Goal: Transaction & Acquisition: Purchase product/service

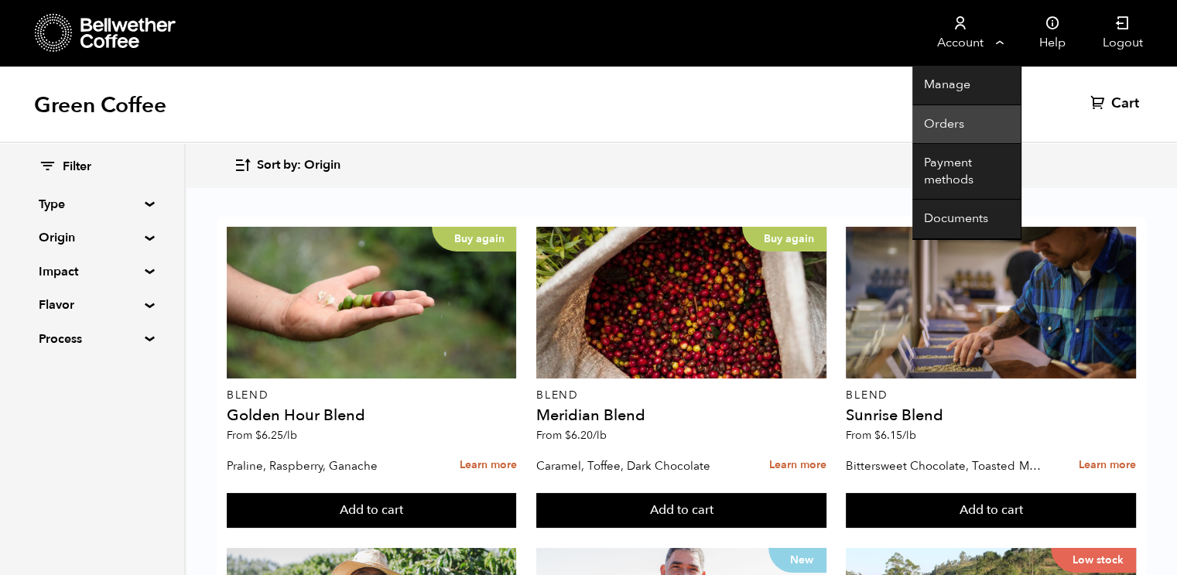
click at [948, 113] on link "Orders" at bounding box center [967, 124] width 108 height 39
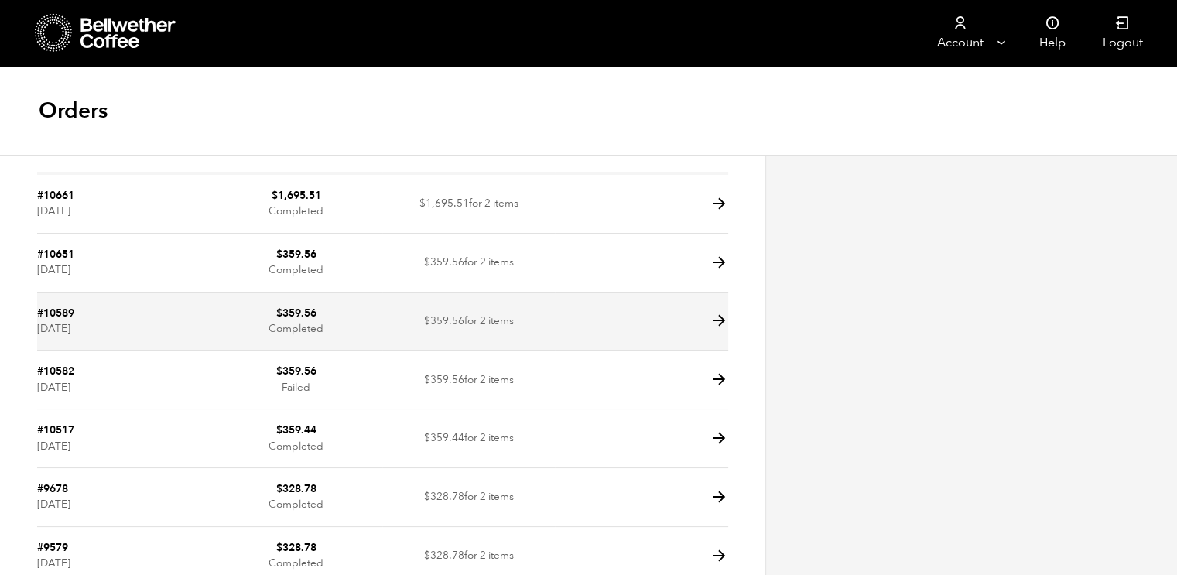
scroll to position [67, 0]
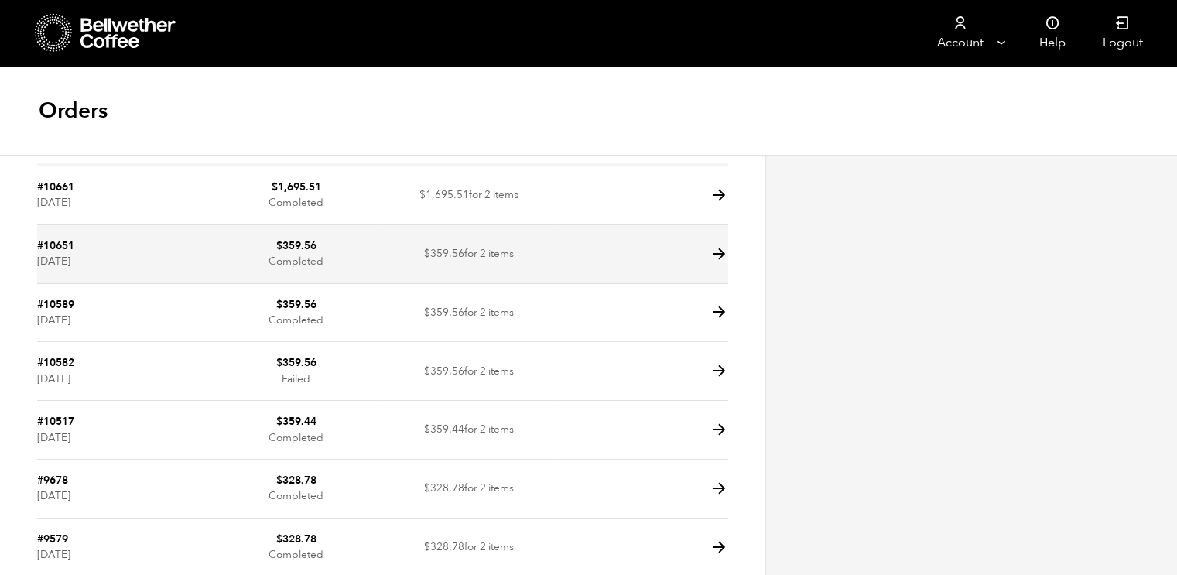
click at [711, 256] on icon at bounding box center [720, 254] width 18 height 18
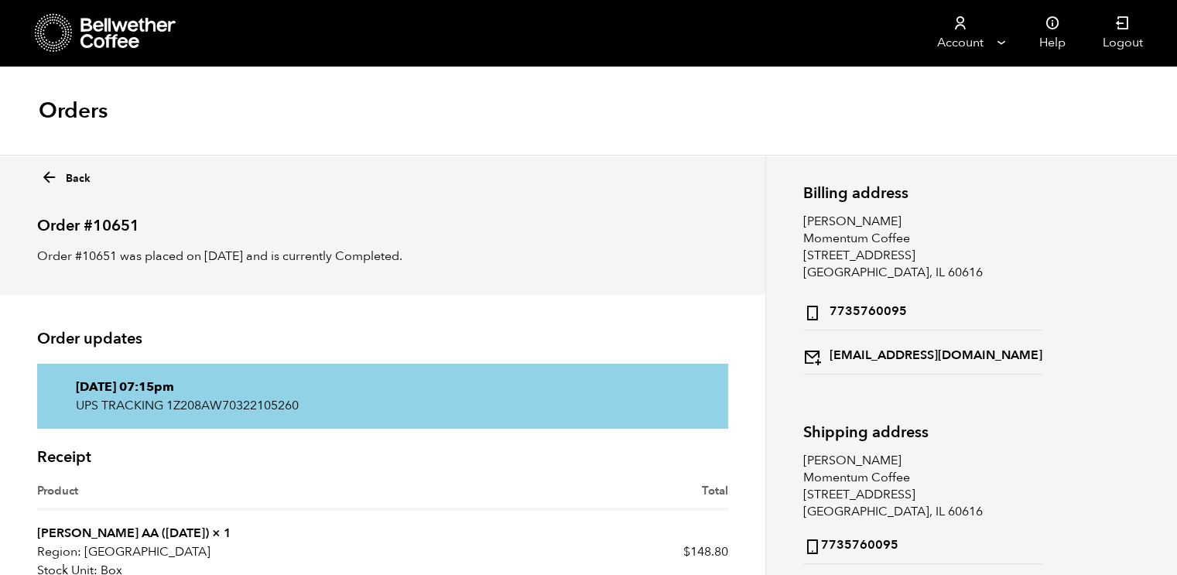
click at [51, 174] on icon at bounding box center [49, 178] width 18 height 18
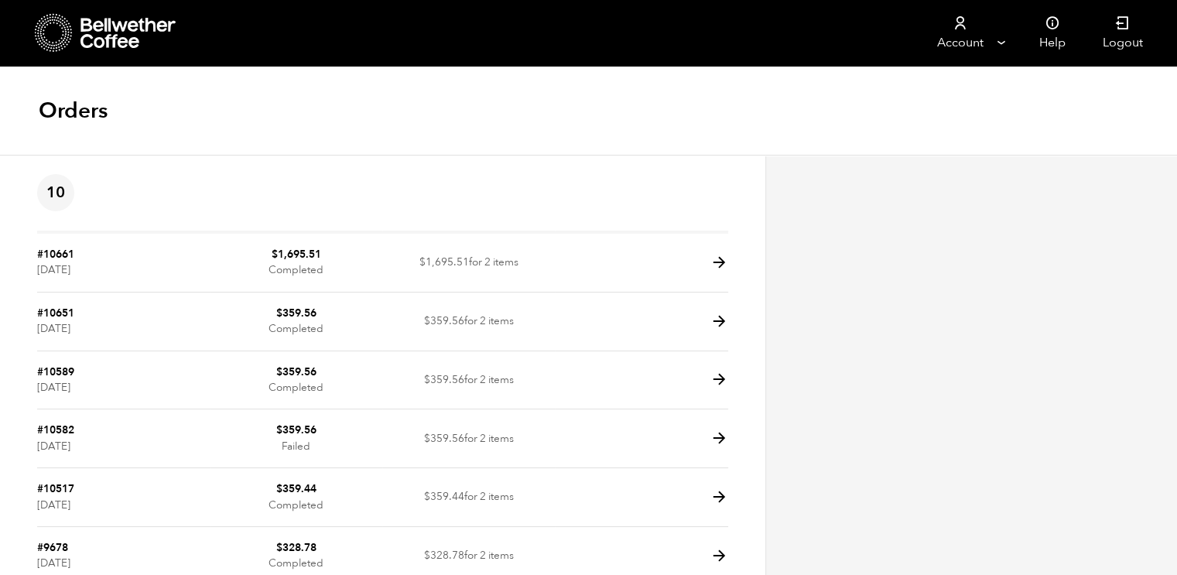
click at [132, 20] on icon at bounding box center [129, 33] width 97 height 31
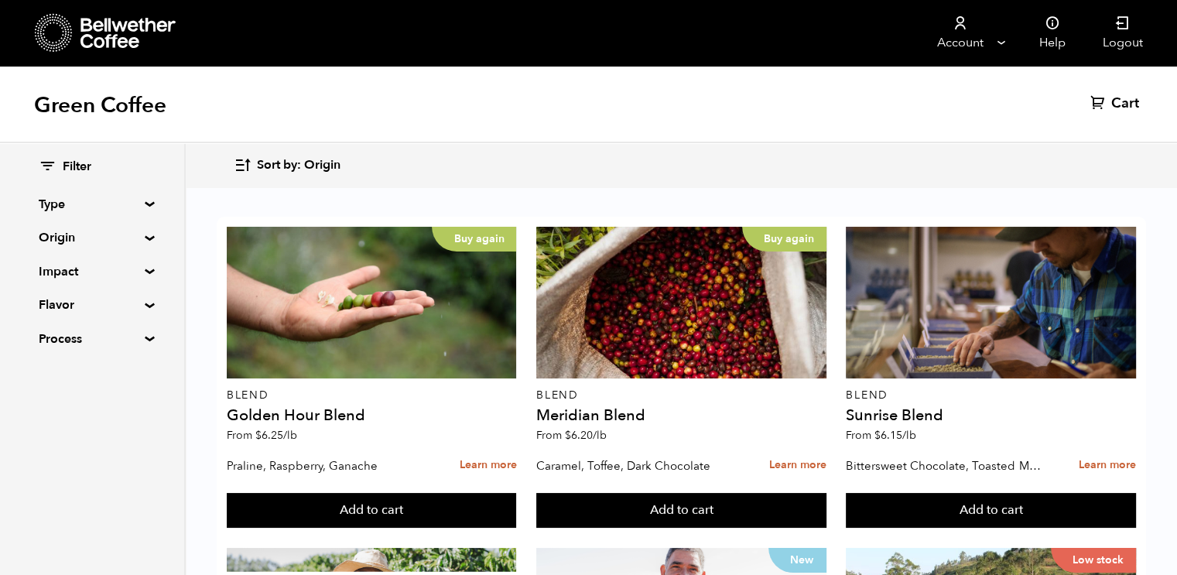
scroll to position [314, 0]
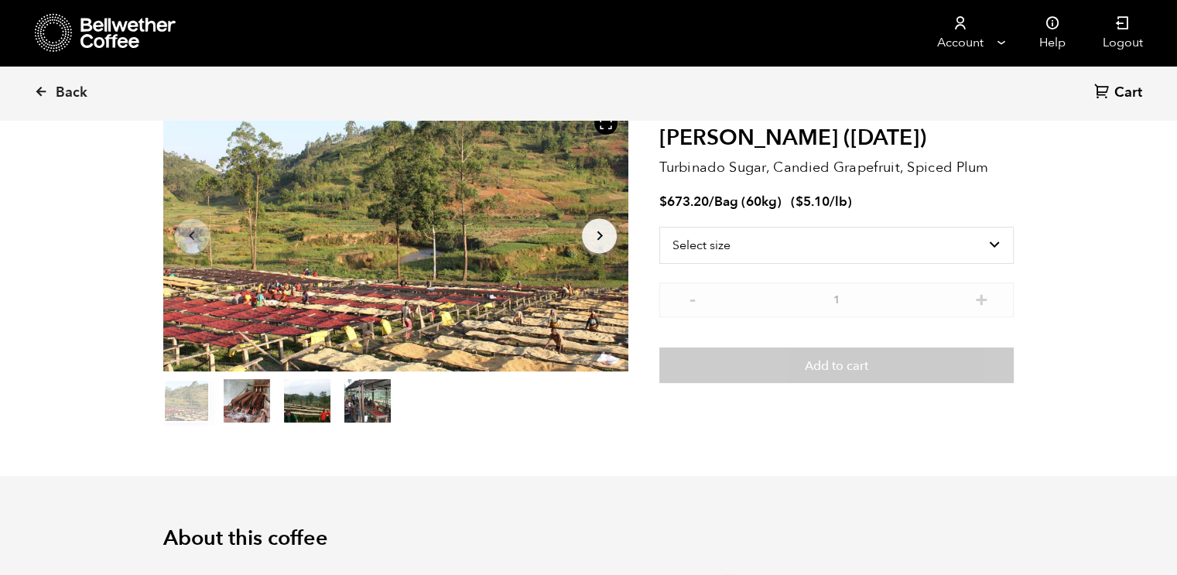
scroll to position [101, 0]
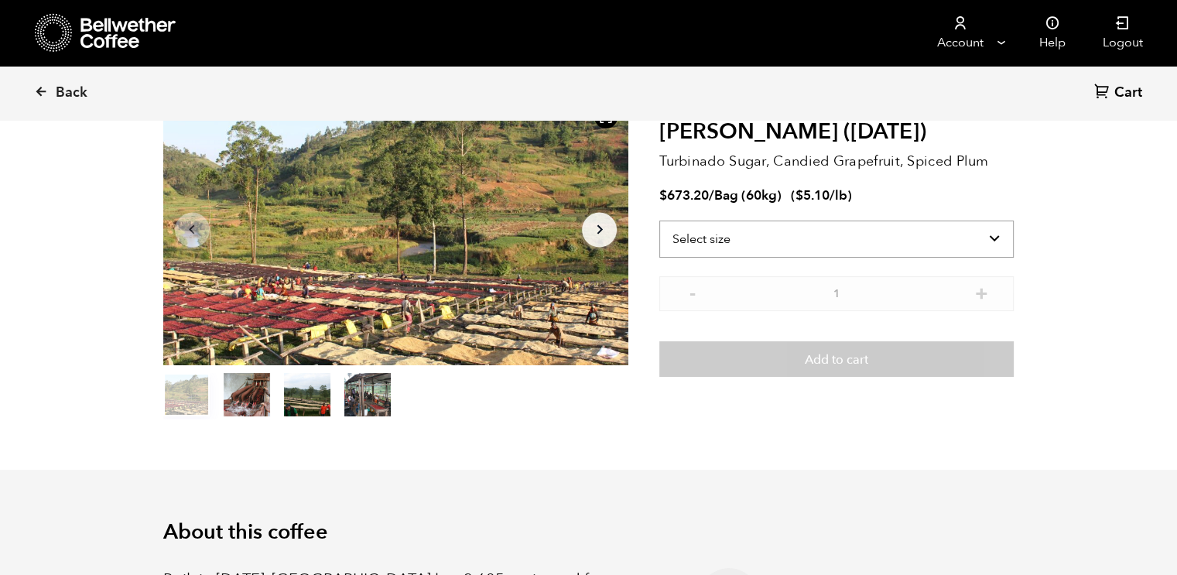
click at [991, 233] on select "Select size Bag (60kg) (132 lbs)" at bounding box center [837, 239] width 355 height 37
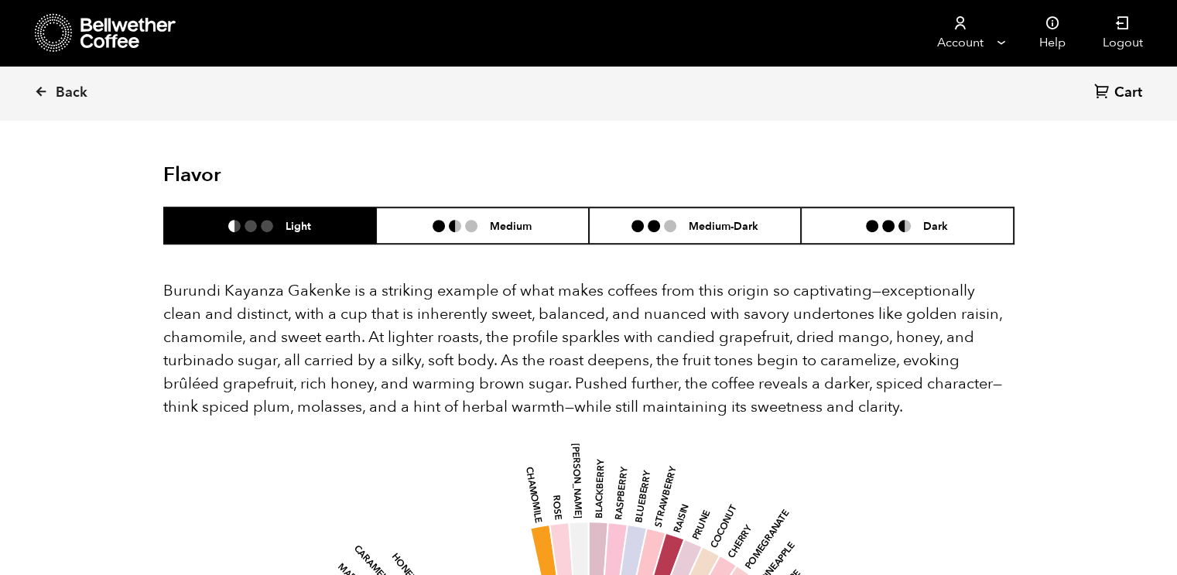
scroll to position [863, 0]
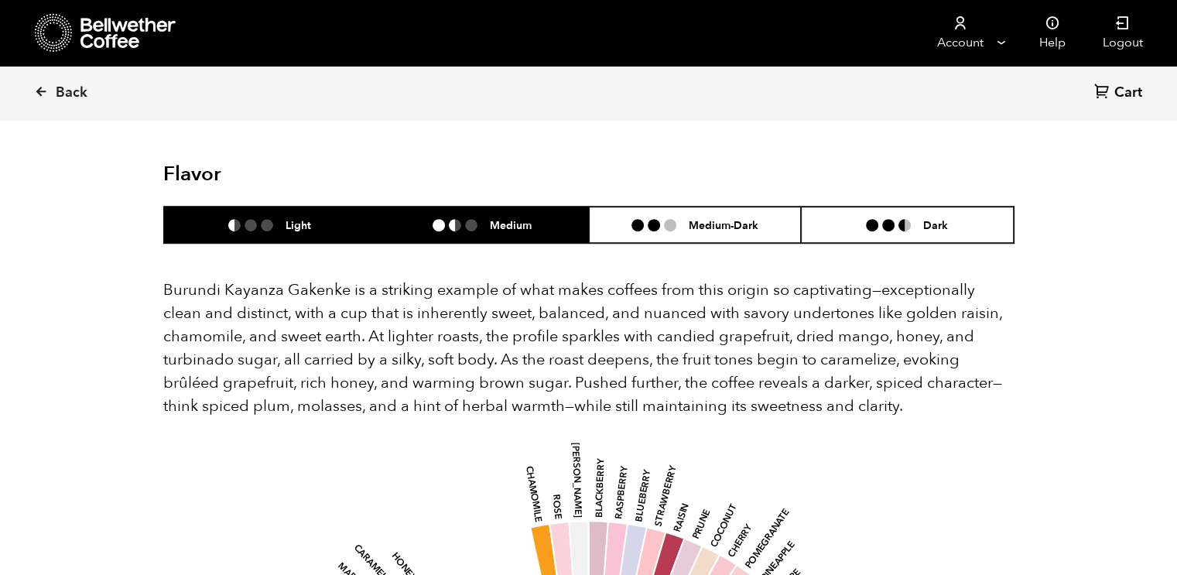
click at [513, 218] on h6 "Medium" at bounding box center [511, 224] width 42 height 13
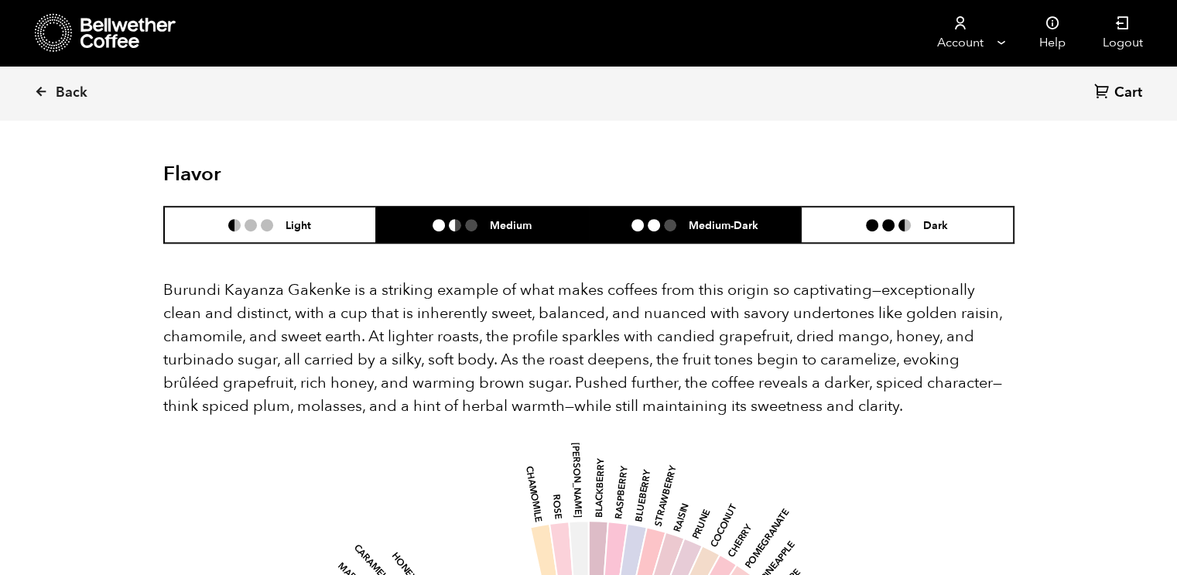
click at [686, 219] on ul at bounding box center [660, 225] width 57 height 12
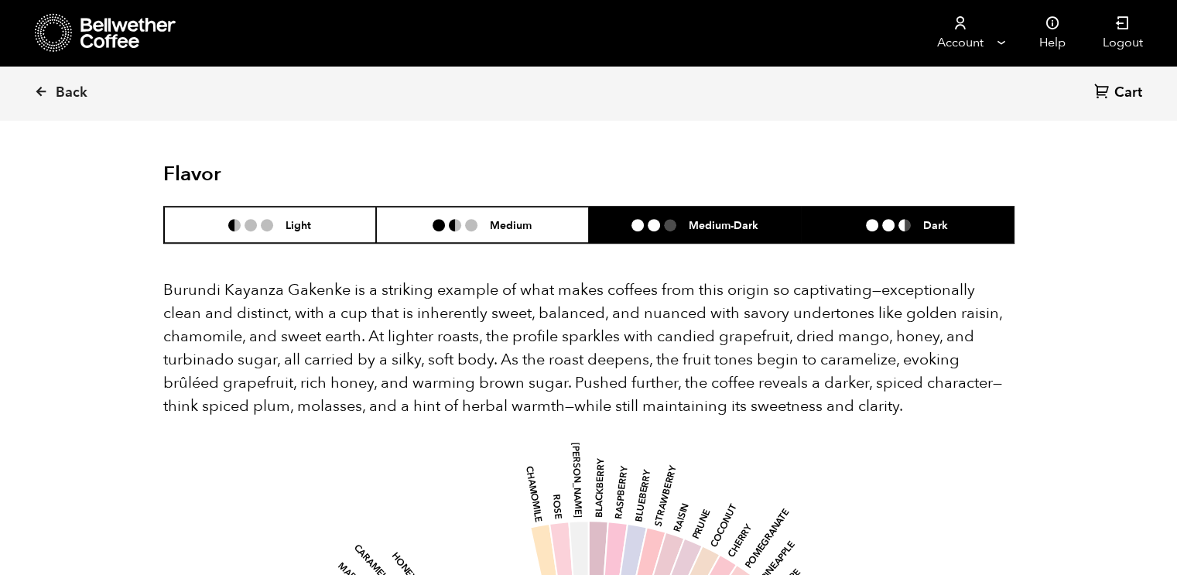
click at [938, 218] on h6 "Dark" at bounding box center [936, 224] width 25 height 13
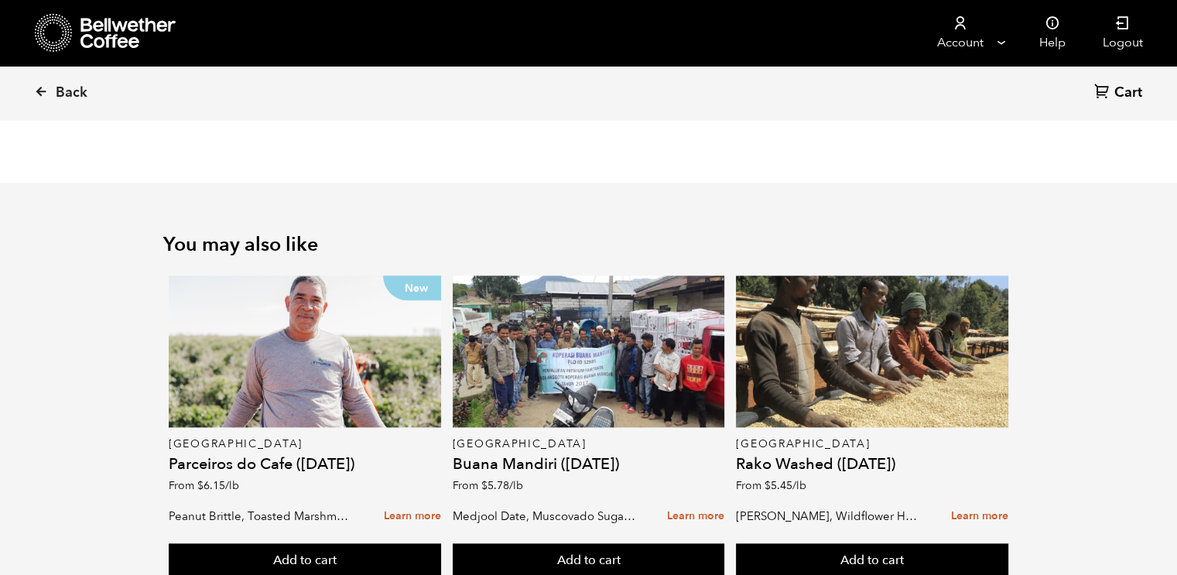
scroll to position [1892, 0]
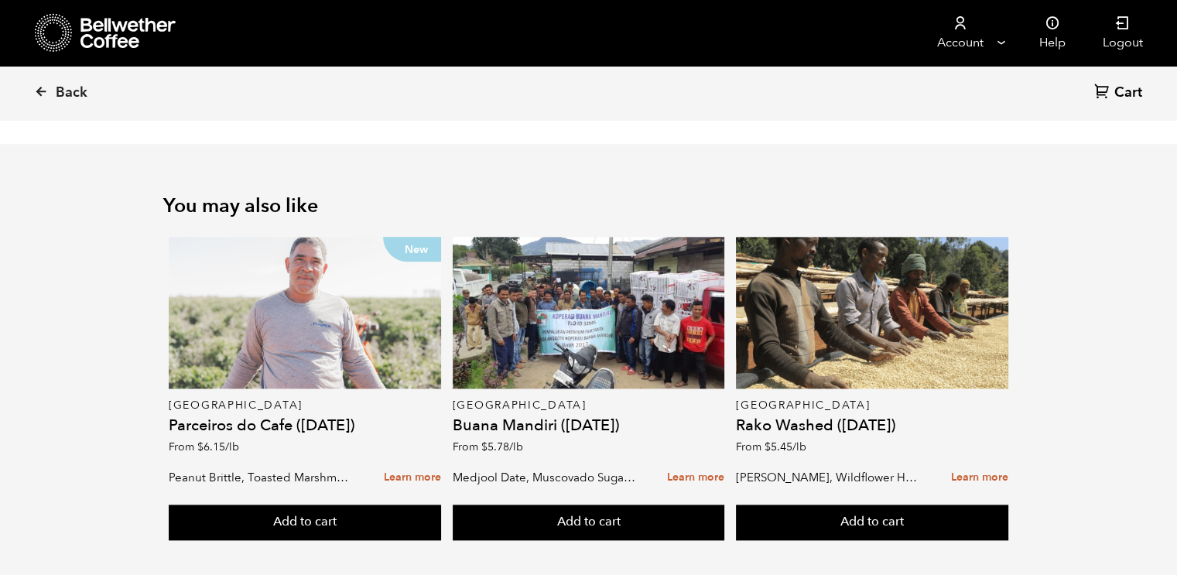
click at [314, 331] on div "New" at bounding box center [305, 313] width 272 height 152
click at [313, 331] on div "New" at bounding box center [305, 313] width 272 height 152
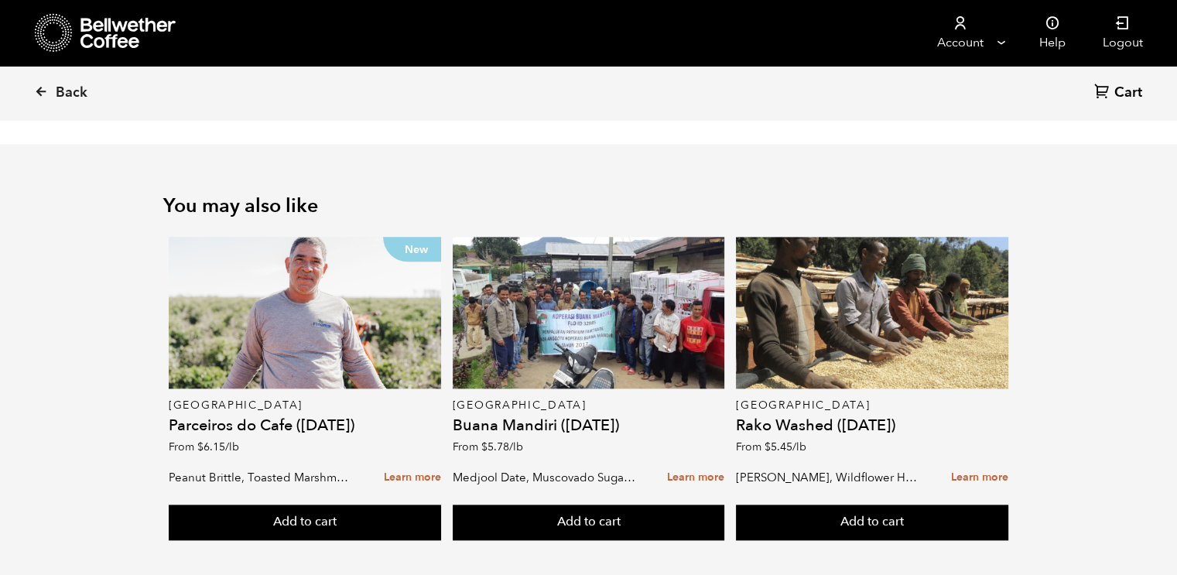
click at [365, 365] on div "New Brazil Parceiros do Cafe ([DATE]) From $ 6.15 /lb" at bounding box center [305, 349] width 272 height 225
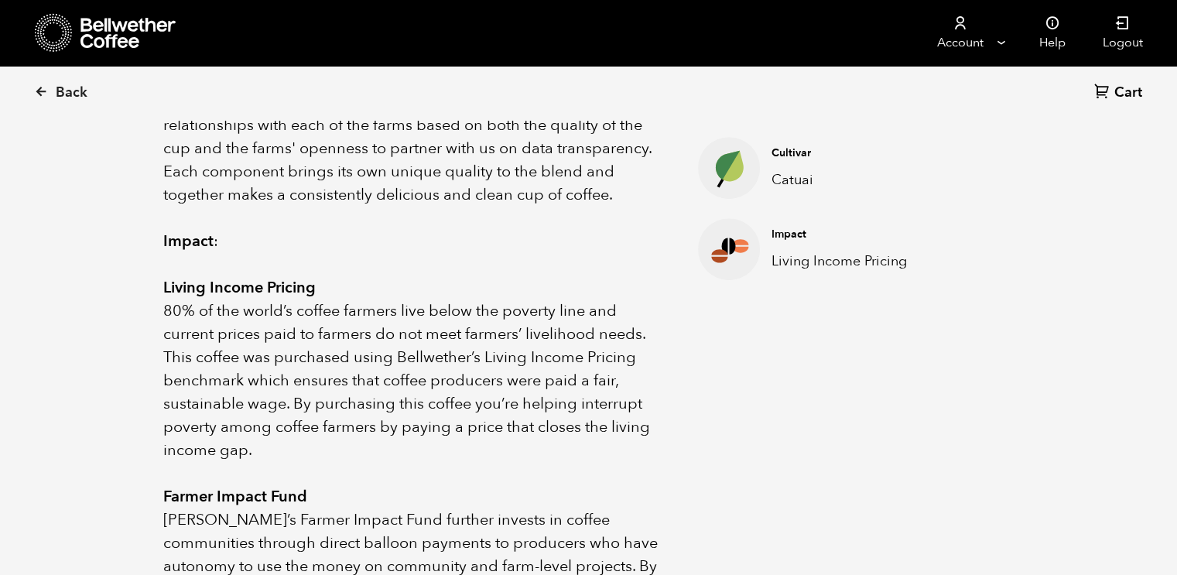
scroll to position [696, 0]
